Goal: Transaction & Acquisition: Download file/media

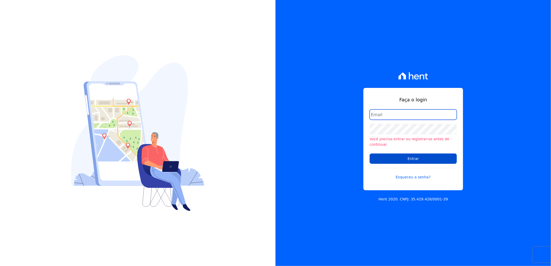
type input "artur@fontouraengenharia.com.br"
click at [413, 154] on input "Entrar" at bounding box center [413, 159] width 87 height 10
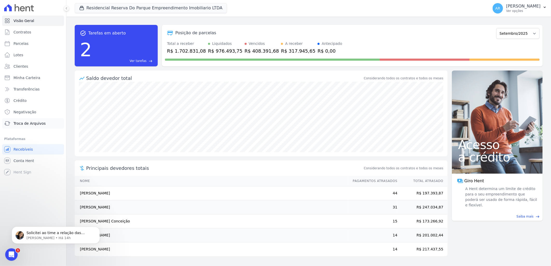
click at [29, 125] on span "Troca de Arquivos" at bounding box center [29, 123] width 32 height 5
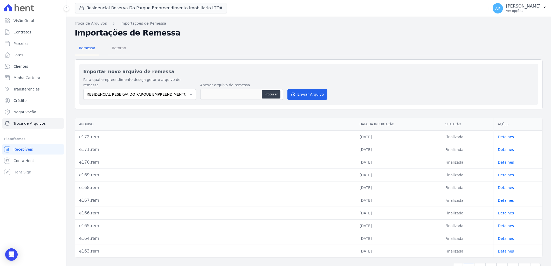
click at [120, 45] on span "Retorno" at bounding box center [119, 48] width 20 height 10
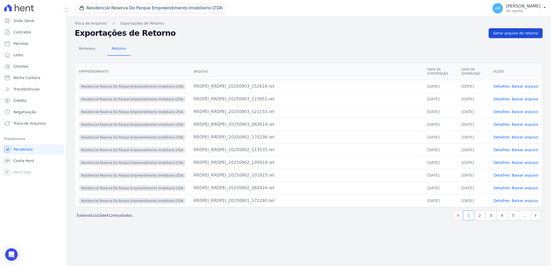
click at [504, 33] on span "Gerar arquivo de retorno" at bounding box center [515, 33] width 45 height 5
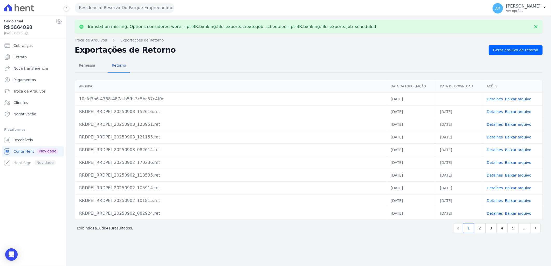
click at [524, 99] on link "Baixar arquivo" at bounding box center [518, 99] width 26 height 4
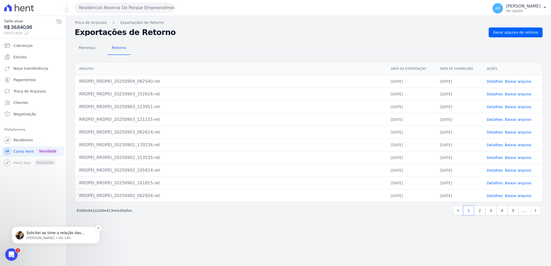
click at [51, 233] on p "Solicitei ao time a relação das parcelas. Assim que for enviado, irei validar s…" at bounding box center [59, 232] width 67 height 5
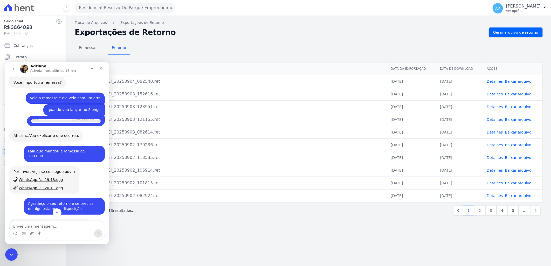
scroll to position [877, 0]
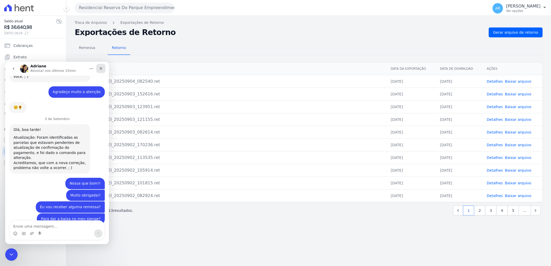
click at [99, 67] on icon "Fechar" at bounding box center [101, 68] width 4 height 4
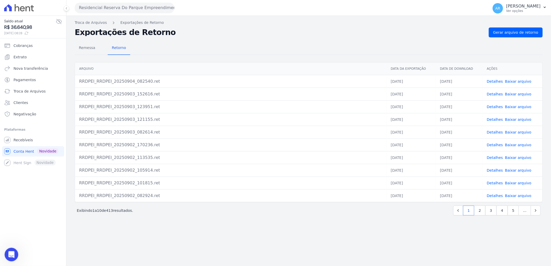
click at [11, 254] on icon "Abertura do Messenger da Intercom" at bounding box center [10, 254] width 9 height 9
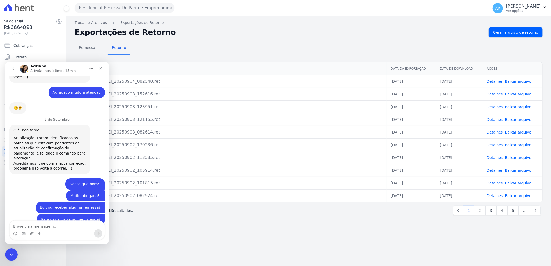
click at [68, 226] on textarea "Envie uma mensagem..." at bounding box center [57, 225] width 95 height 9
type textarea "Ta bom então"
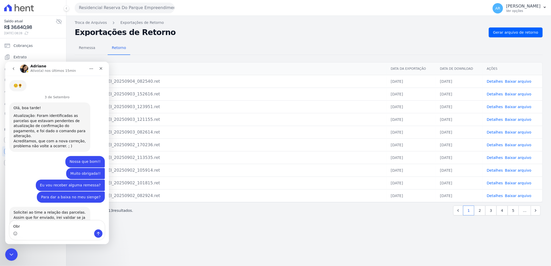
scroll to position [899, 0]
type textarea "Obrigada"
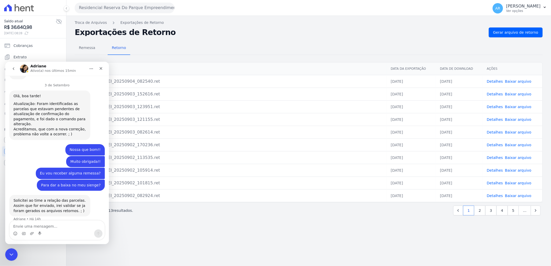
scroll to position [911, 0]
click at [104, 69] on div "Fechar" at bounding box center [100, 68] width 9 height 9
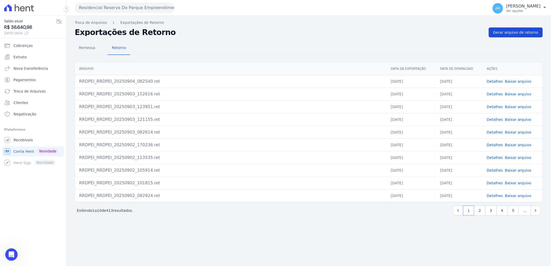
click at [514, 32] on span "Gerar arquivo de retorno" at bounding box center [515, 32] width 45 height 5
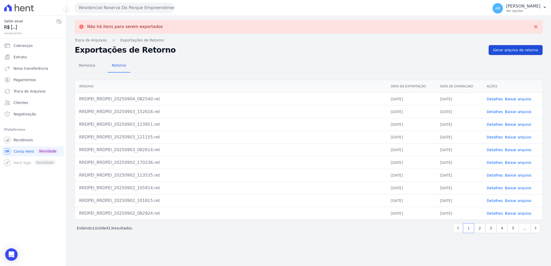
click at [512, 47] on span "Gerar arquivo de retorno" at bounding box center [515, 49] width 45 height 5
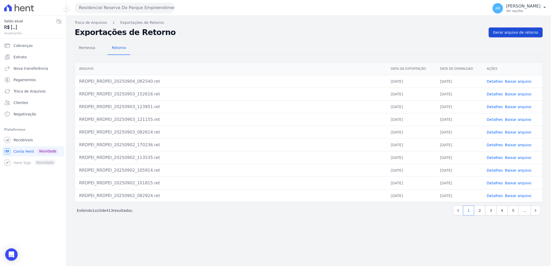
click at [514, 32] on span "Gerar arquivo de retorno" at bounding box center [515, 32] width 45 height 5
